Goal: Transaction & Acquisition: Purchase product/service

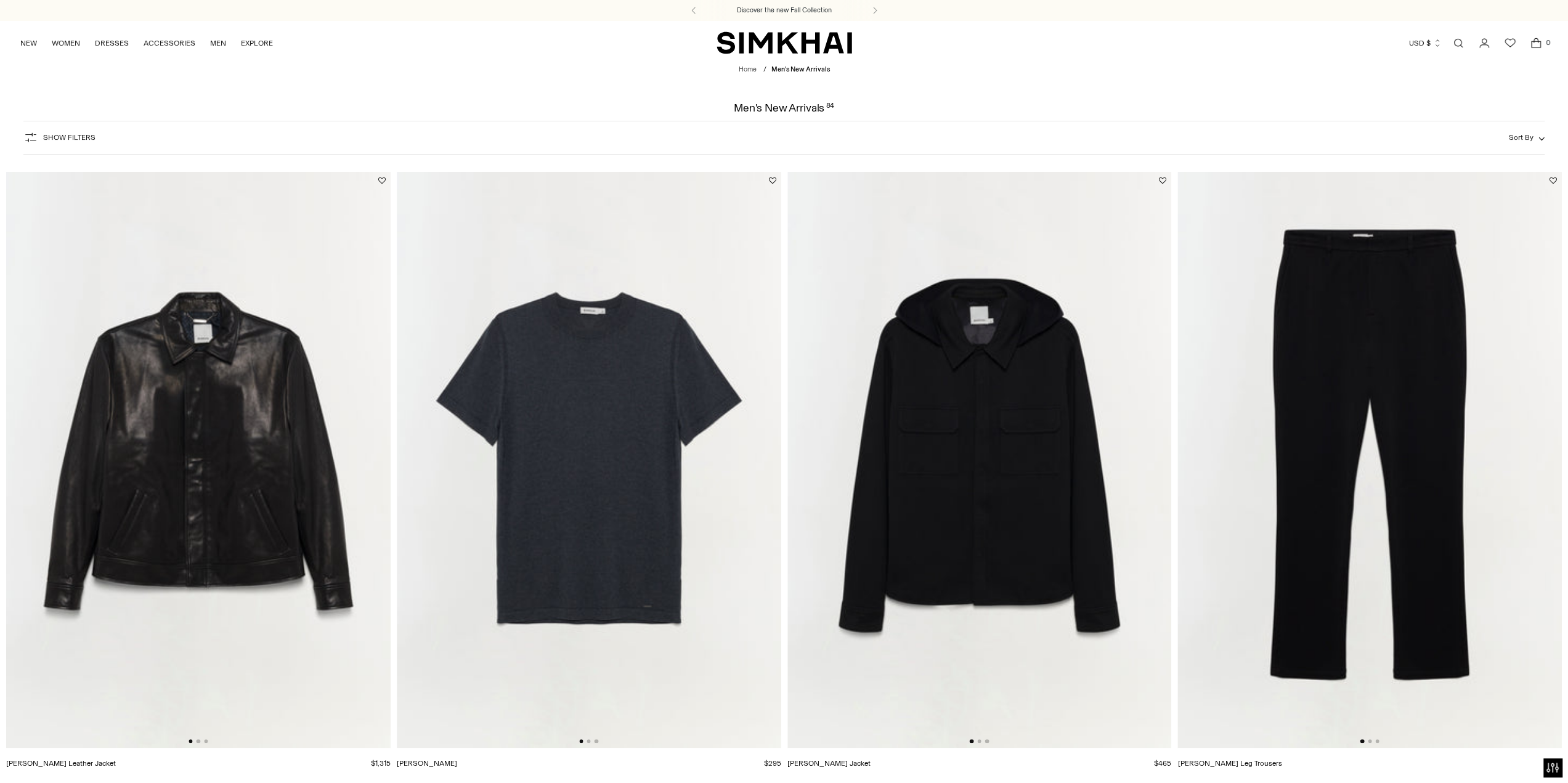
click at [220, 484] on img at bounding box center [199, 459] width 384 height 577
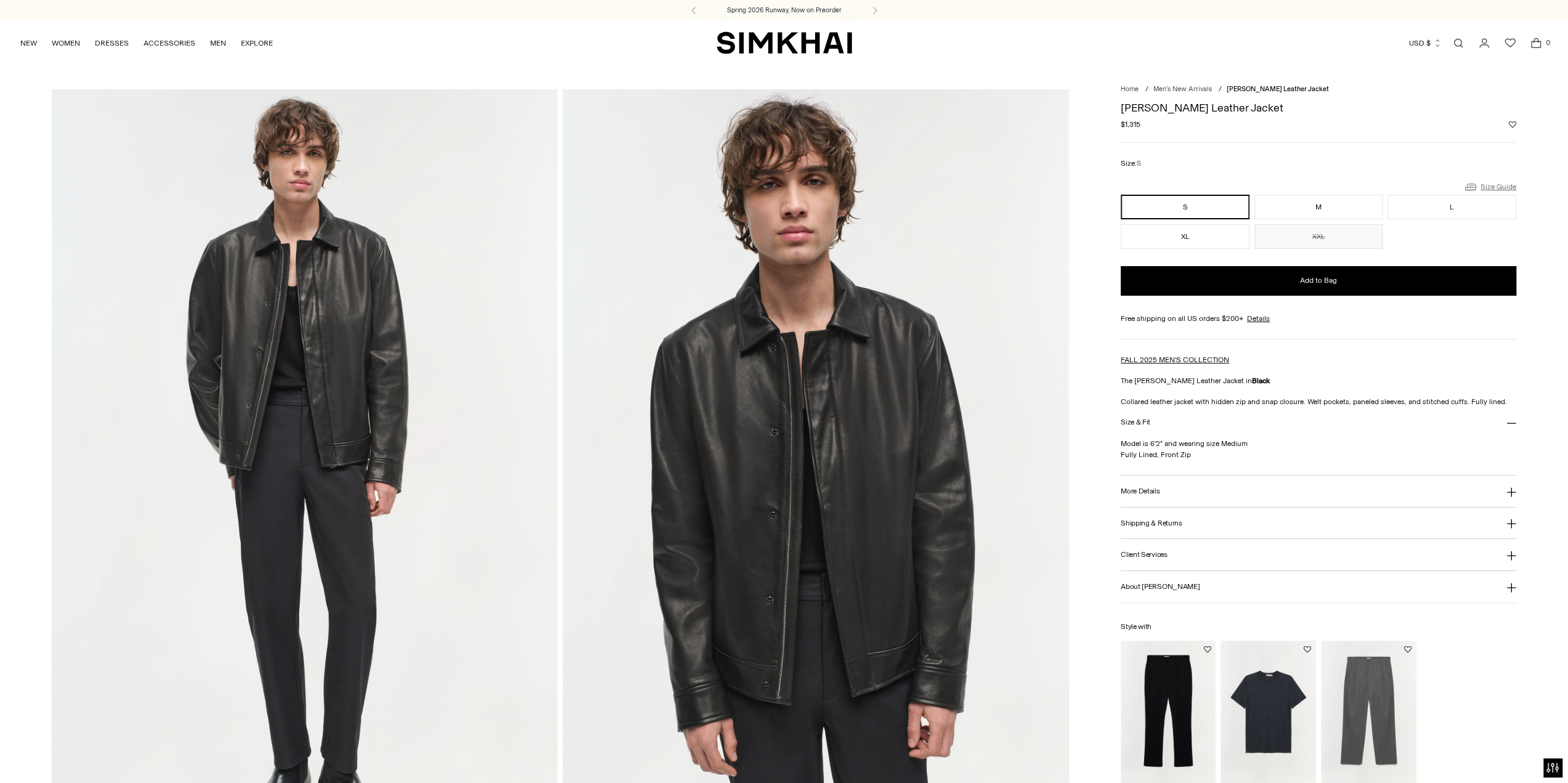
click at [1507, 188] on link "Size Guide" at bounding box center [1489, 187] width 53 height 15
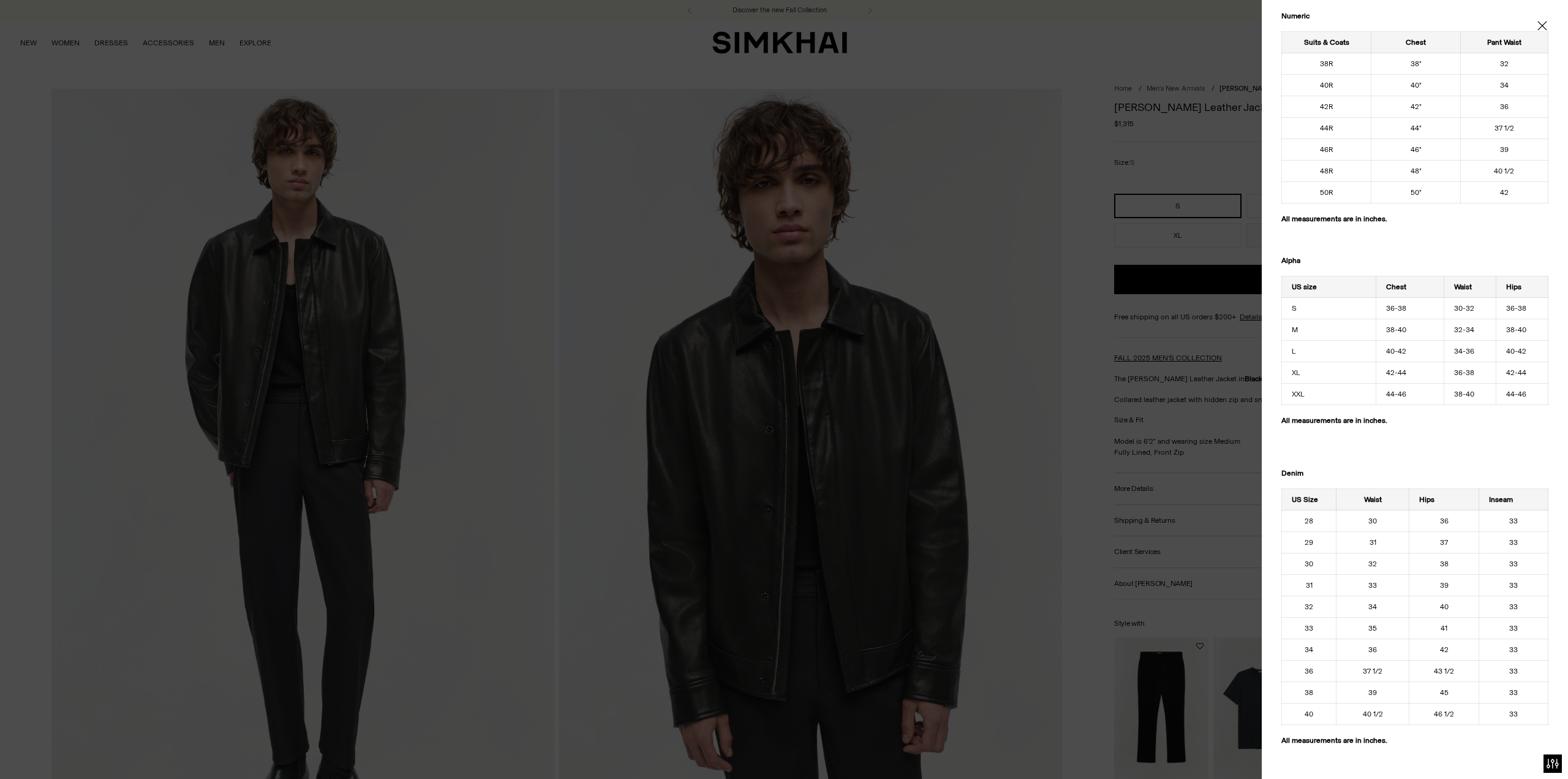
scroll to position [797, 0]
